Goal: Find specific page/section: Find specific page/section

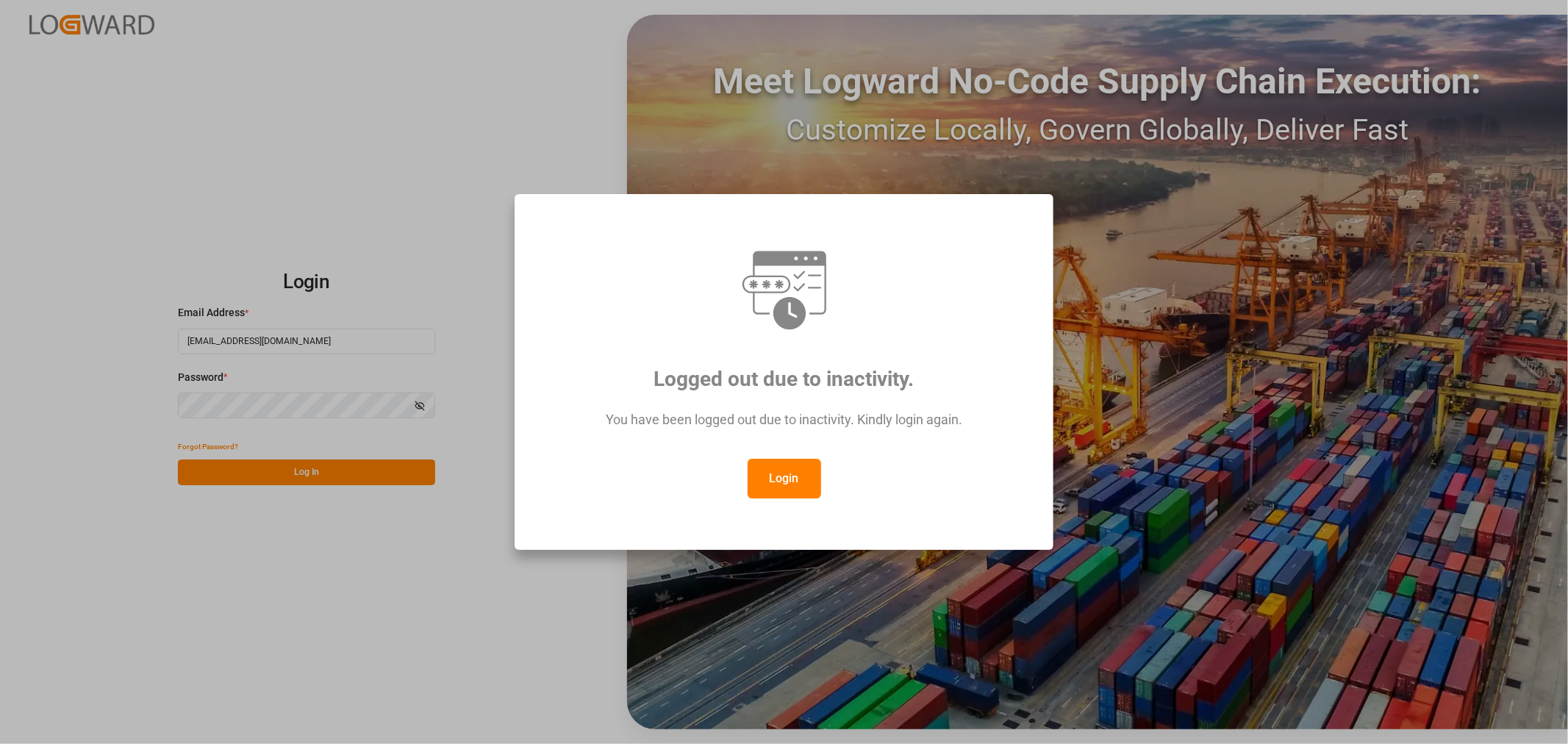
click at [777, 473] on button "Login" at bounding box center [785, 479] width 74 height 40
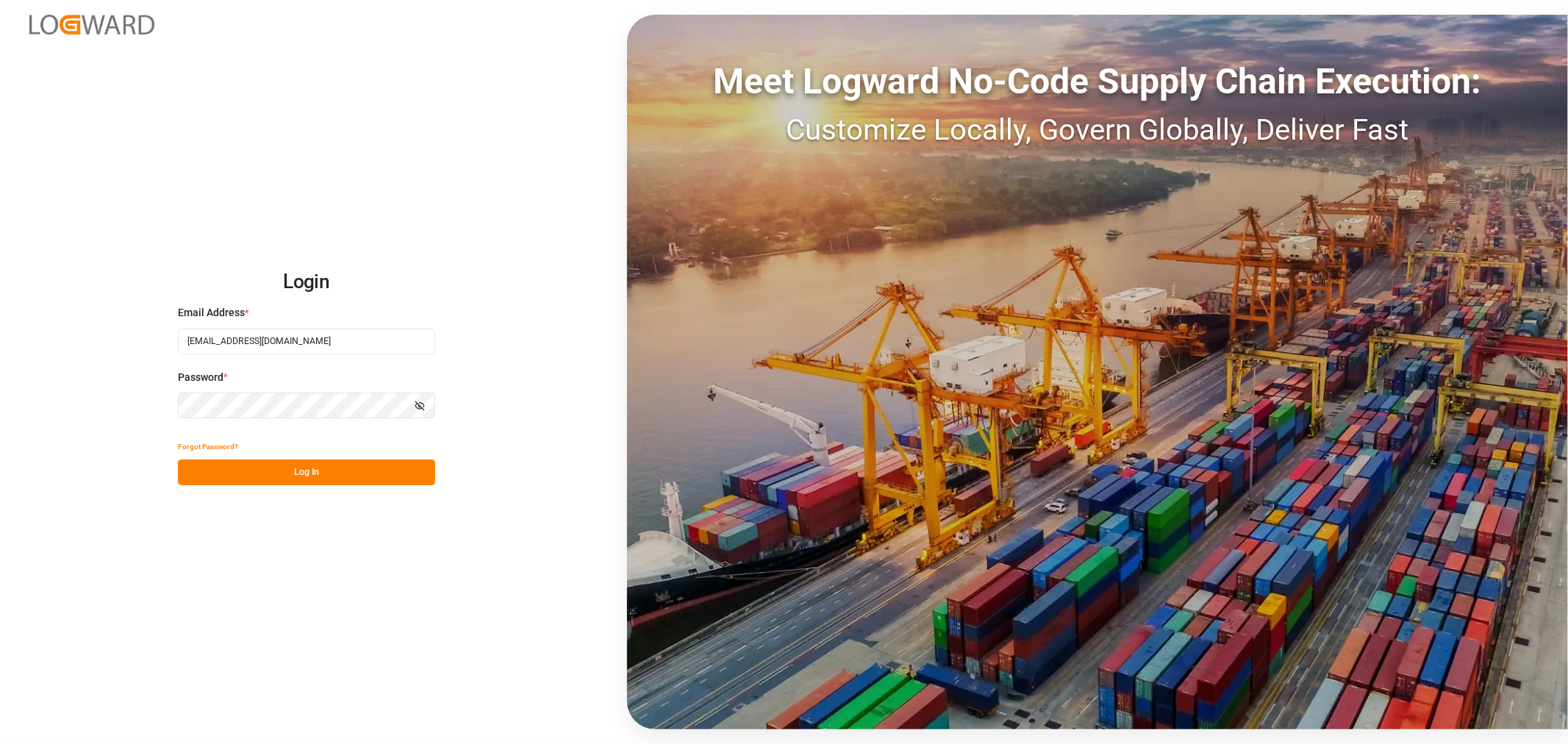
click at [302, 473] on button "Log In" at bounding box center [307, 472] width 257 height 26
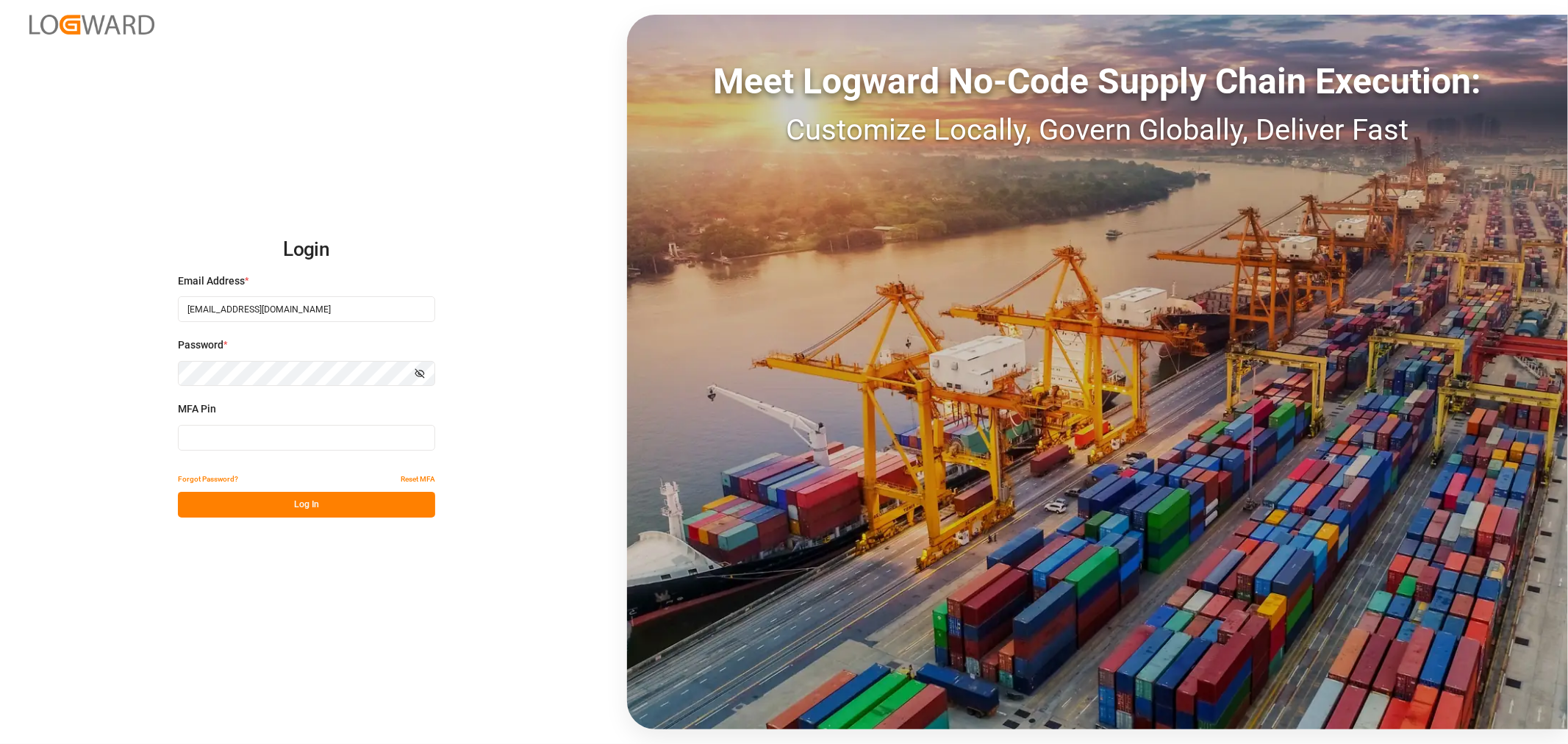
click at [319, 437] on input at bounding box center [307, 438] width 257 height 26
type input "532196"
click at [312, 507] on button "Log In" at bounding box center [307, 505] width 257 height 26
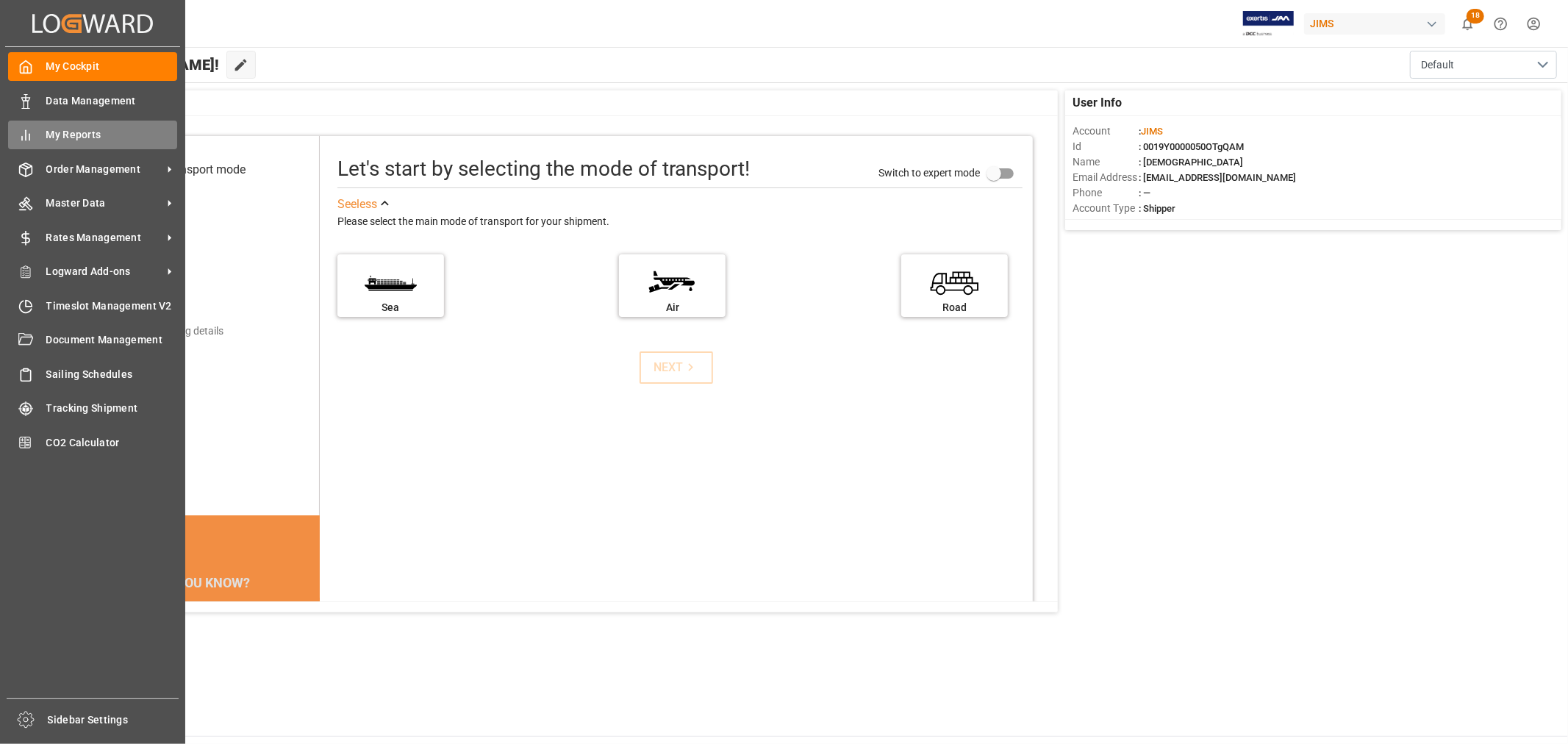
click at [62, 132] on span "My Reports" at bounding box center [112, 134] width 131 height 15
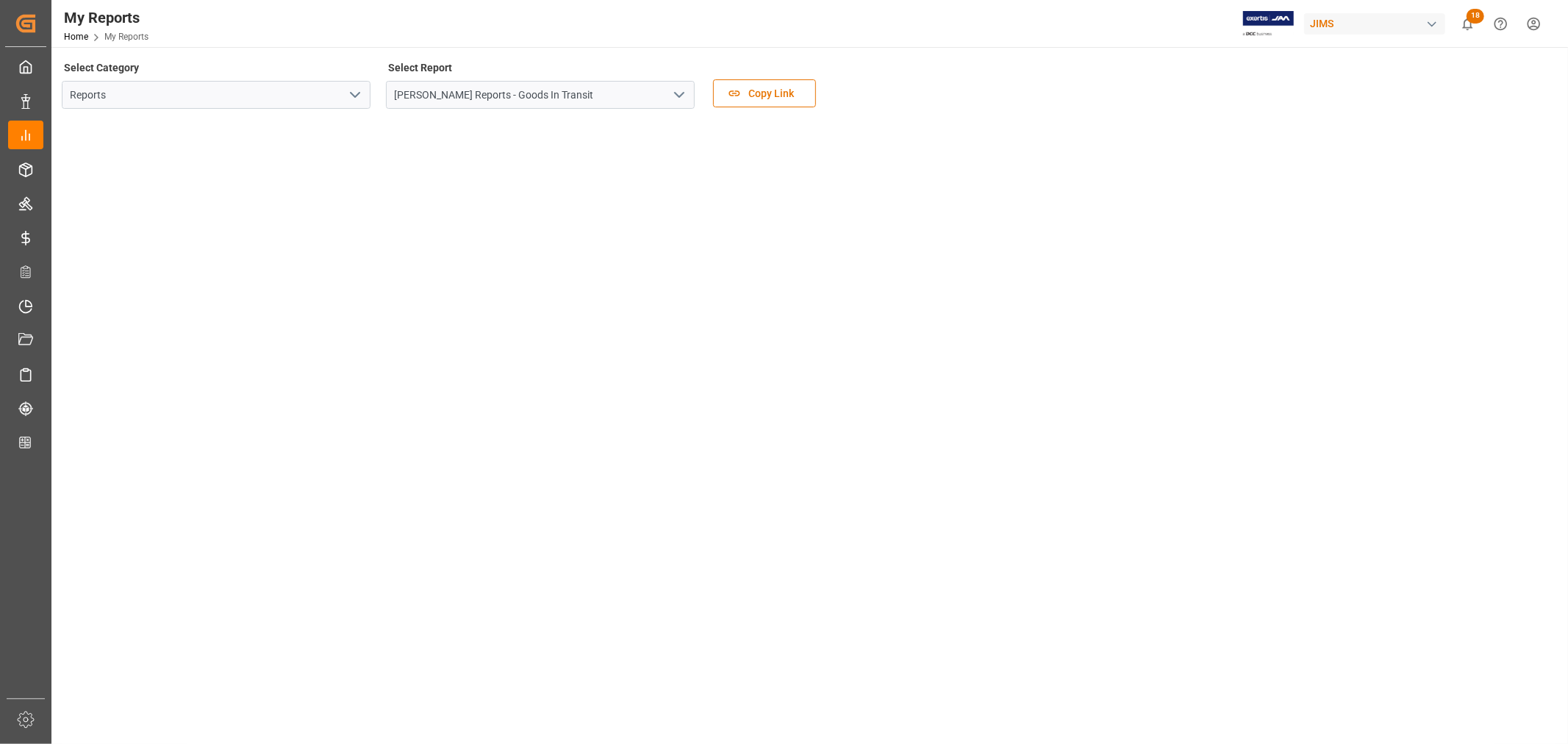
click at [357, 98] on icon "open menu" at bounding box center [356, 95] width 18 height 18
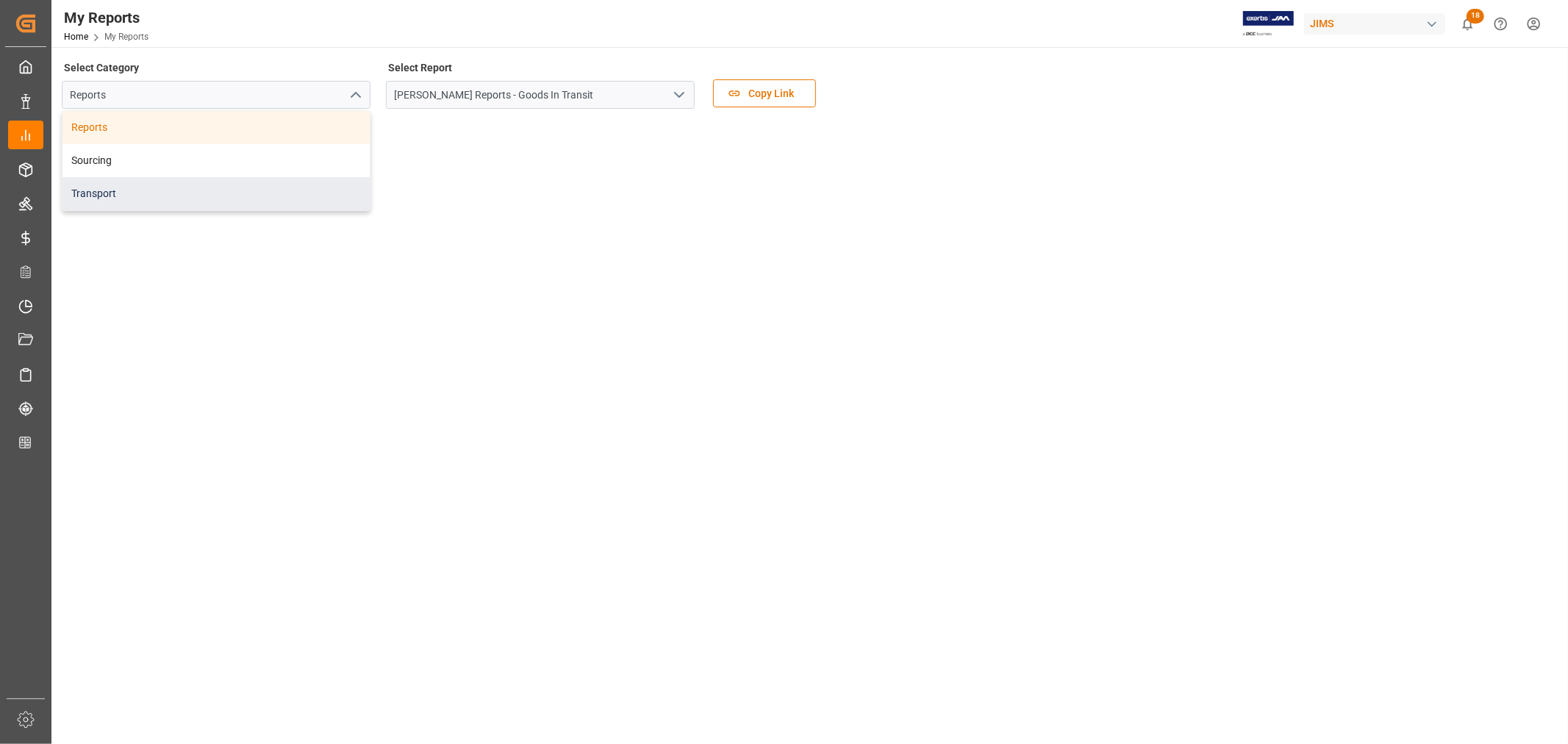
click at [94, 193] on div "Transport" at bounding box center [216, 193] width 307 height 33
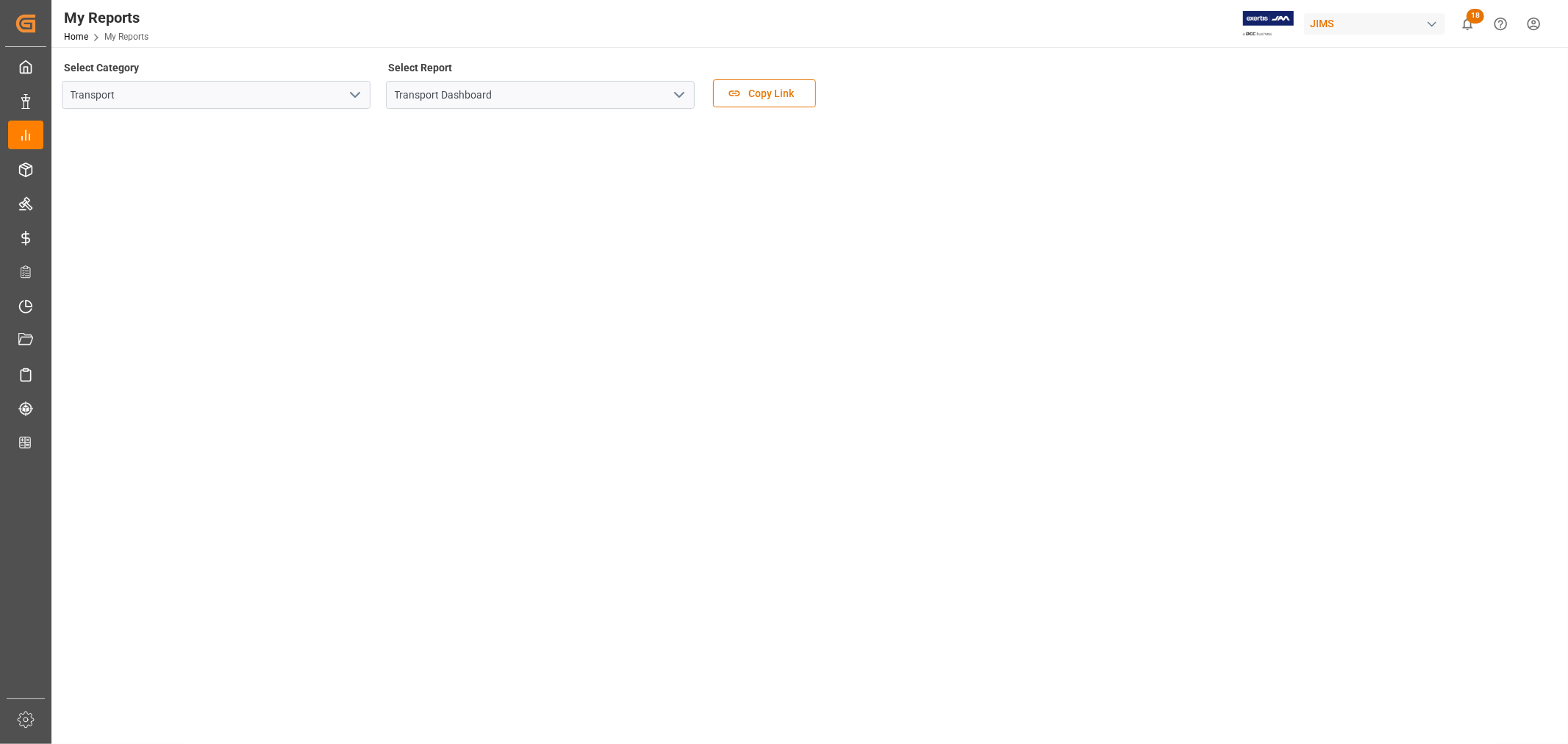
click at [680, 97] on icon "open menu" at bounding box center [679, 95] width 18 height 18
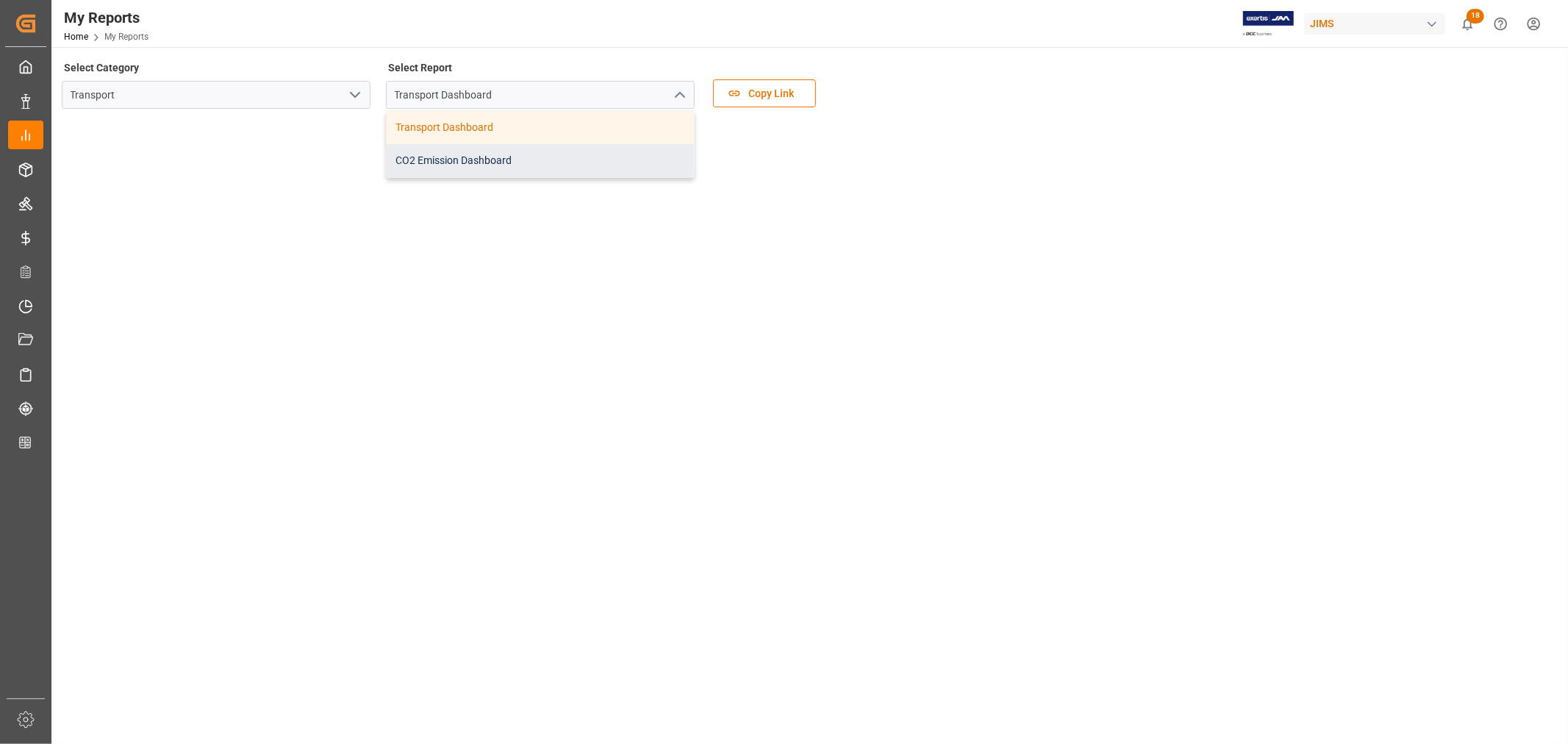
click at [503, 159] on div "CO2 Emission Dashboard" at bounding box center [540, 160] width 307 height 33
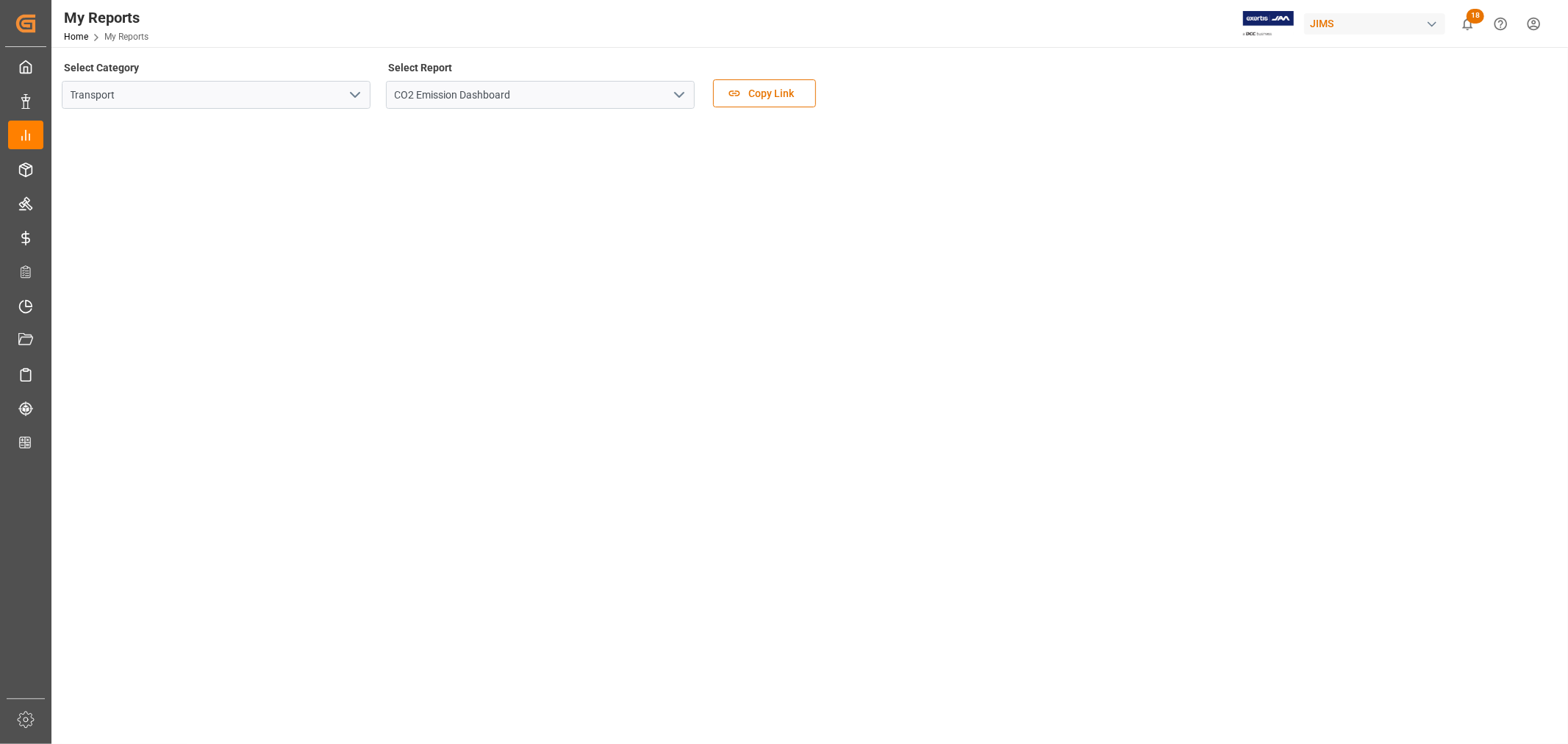
click at [358, 93] on icon "open menu" at bounding box center [356, 95] width 18 height 18
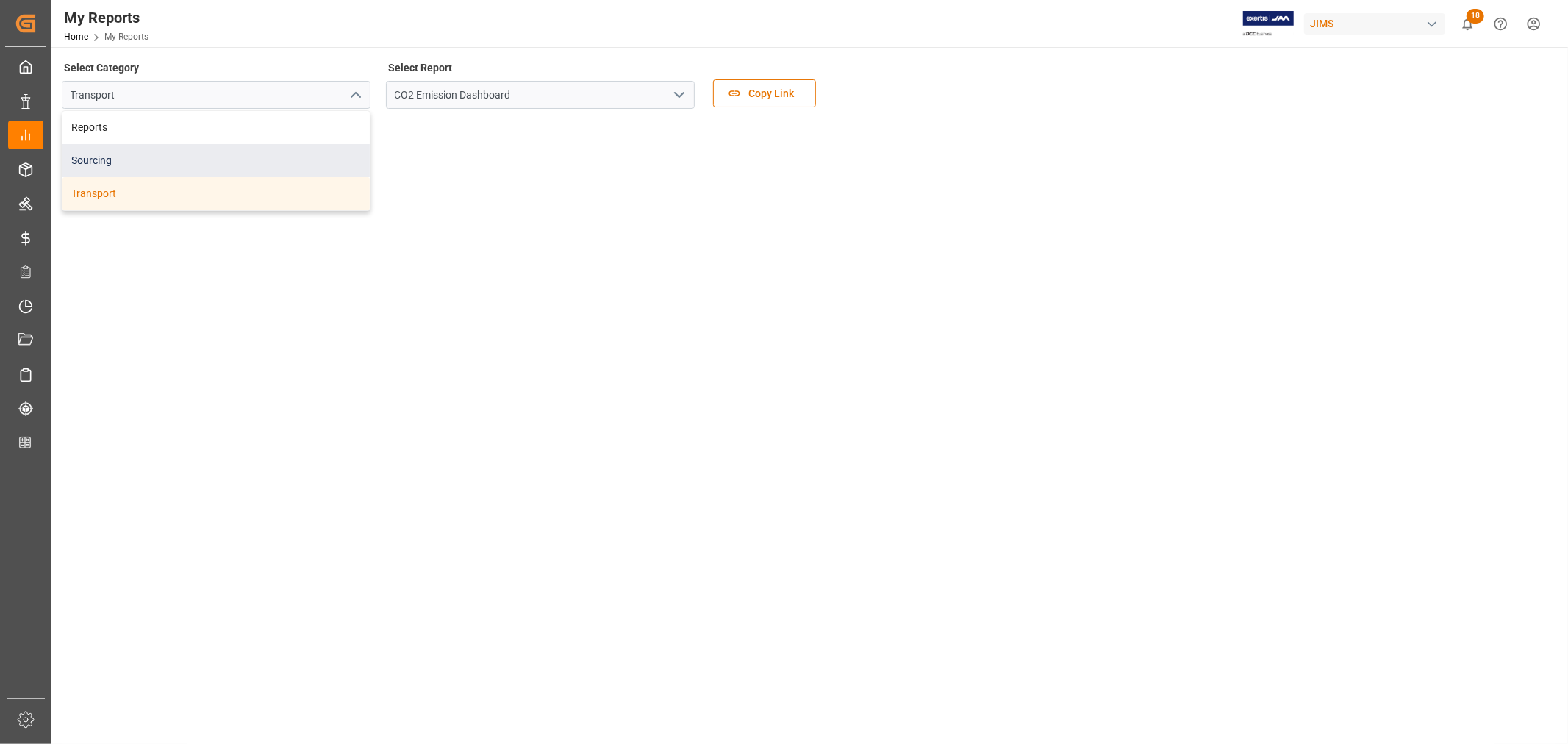
click at [94, 157] on div "Sourcing" at bounding box center [216, 160] width 307 height 33
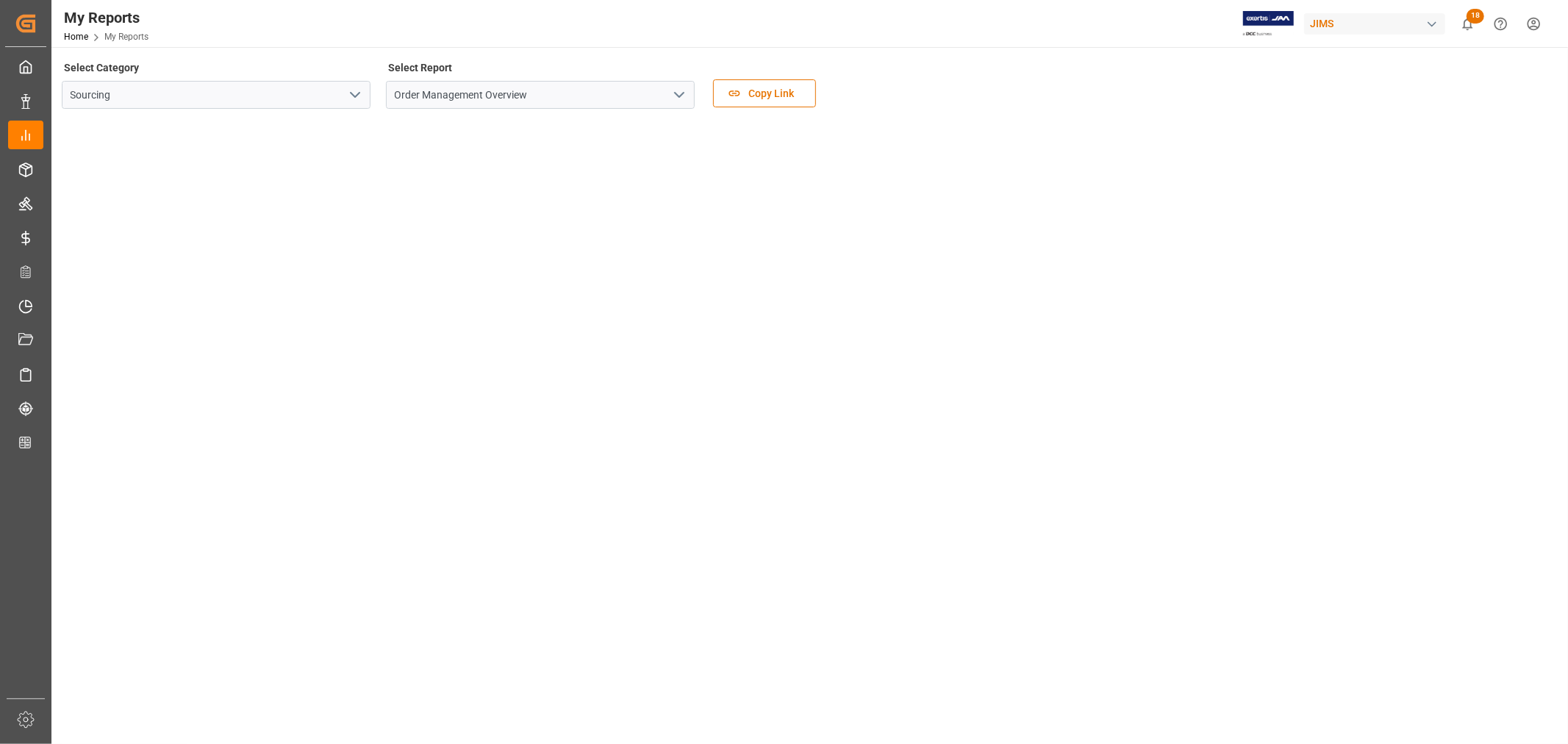
click at [681, 92] on icon "open menu" at bounding box center [679, 95] width 18 height 18
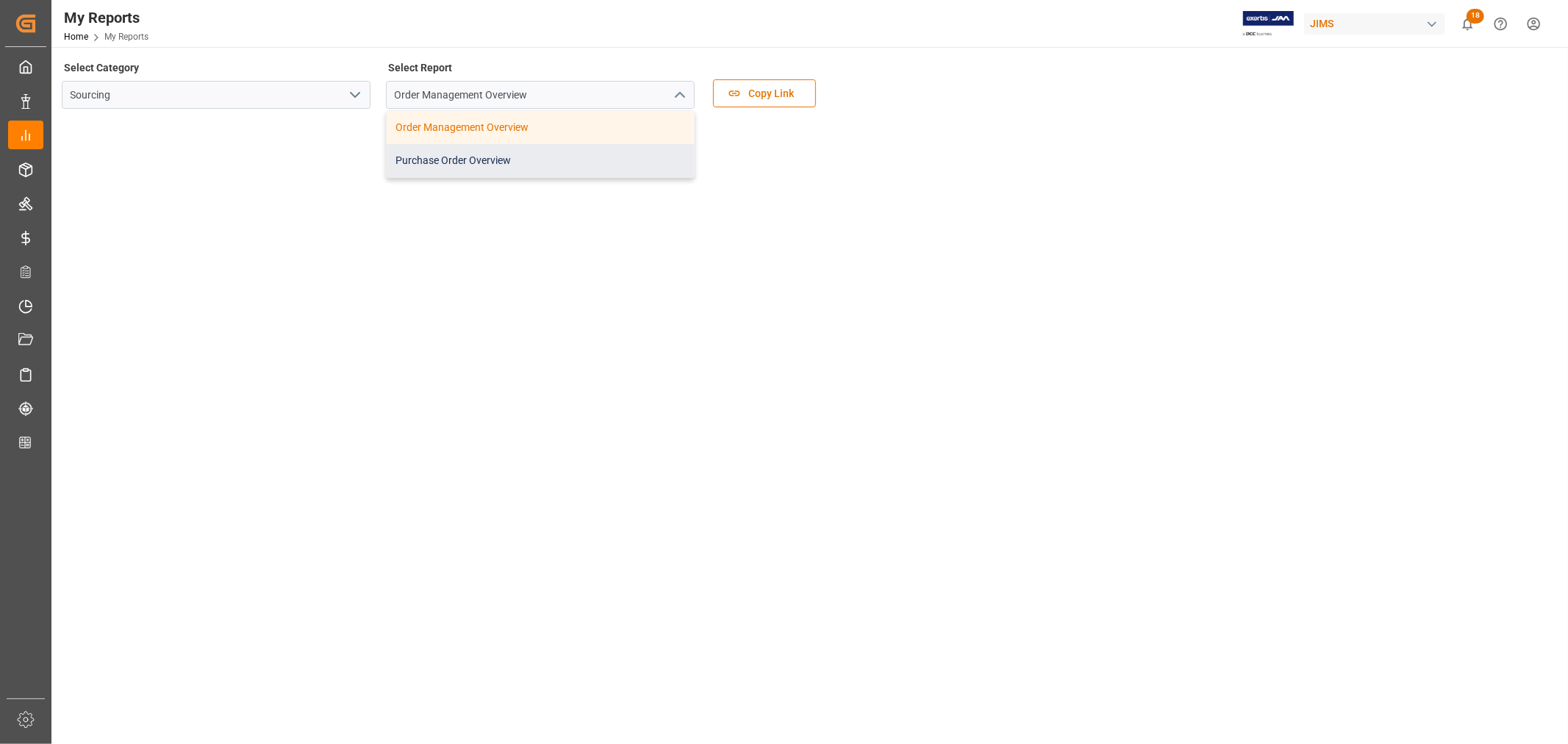
click at [496, 157] on div "Purchase Order Overview" at bounding box center [540, 160] width 307 height 33
